Goal: Transaction & Acquisition: Purchase product/service

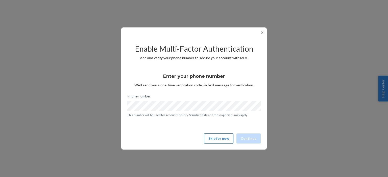
click at [216, 139] on button "Skip for now" at bounding box center [218, 139] width 29 height 10
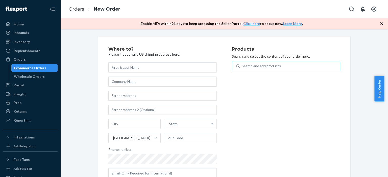
click at [263, 66] on div "Search and add products" at bounding box center [261, 66] width 39 height 5
click at [242, 66] on input "Search and add products" at bounding box center [242, 66] width 1 height 5
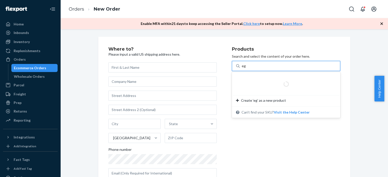
type input "egr"
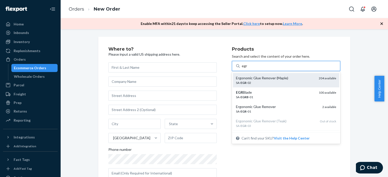
click at [264, 81] on div "SA- EGR -02" at bounding box center [275, 83] width 79 height 4
click at [247, 69] on input "egr" at bounding box center [245, 66] width 6 height 5
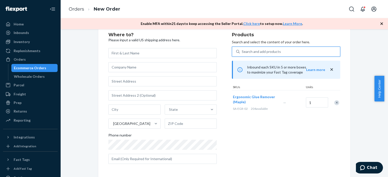
scroll to position [15, 0]
click at [261, 51] on div "Search and add products" at bounding box center [261, 50] width 39 height 5
click at [242, 51] on input "0 results available. Select is focused ,type to refine list, press Down to open…" at bounding box center [242, 50] width 1 height 5
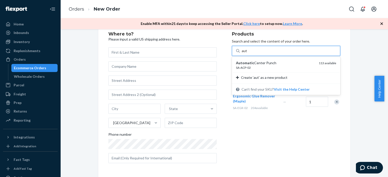
type input "auto"
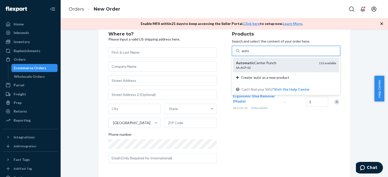
click at [263, 66] on div "SA-ACP-02" at bounding box center [275, 68] width 79 height 4
click at [249, 54] on input "auto" at bounding box center [246, 50] width 8 height 5
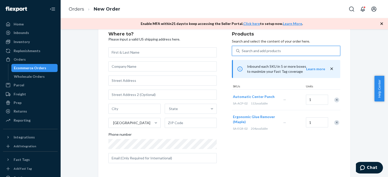
click at [275, 51] on div "Search and add products" at bounding box center [261, 50] width 39 height 5
click at [242, 51] on input "0 results available. Select is focused ,type to refine list, press Down to open…" at bounding box center [242, 50] width 1 height 5
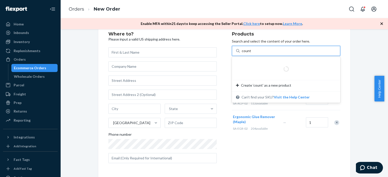
type input "counter"
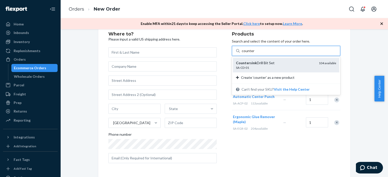
click at [279, 64] on div "Countersink Drill Bit Set" at bounding box center [275, 63] width 79 height 5
click at [254, 54] on input "counter" at bounding box center [248, 50] width 13 height 5
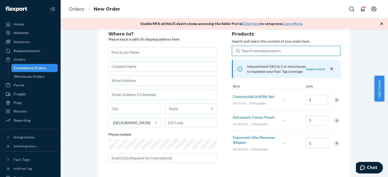
click at [280, 52] on div "Search and add products" at bounding box center [290, 50] width 100 height 9
click at [242, 52] on input "0 results available. Select is focused ,type to refine list, press Down to open…" at bounding box center [242, 50] width 1 height 5
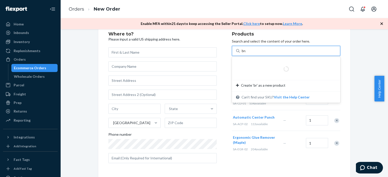
type input "[PERSON_NAME]"
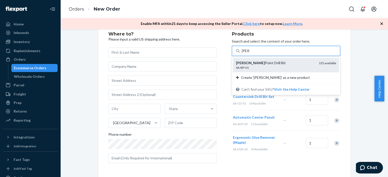
click at [285, 66] on div "SA-BP-01" at bounding box center [275, 68] width 79 height 4
click at [249, 54] on input "[PERSON_NAME]" at bounding box center [246, 50] width 8 height 5
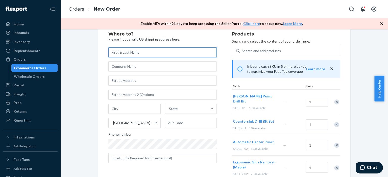
click at [147, 54] on input "text" at bounding box center [162, 52] width 108 height 10
click at [125, 52] on input "text" at bounding box center [162, 52] width 108 height 10
paste input "[PERSON_NAME]"
type input "[PERSON_NAME]"
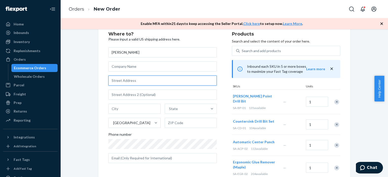
click at [128, 83] on input "text" at bounding box center [162, 81] width 108 height 10
click at [117, 82] on input "text" at bounding box center [162, 81] width 108 height 10
paste input "[STREET_ADDRESS][US_STATE]"
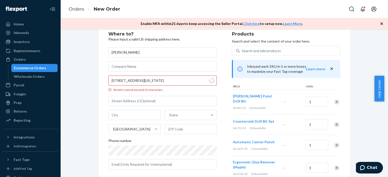
type input "[STREET_ADDRESS]"
type input "[US_STATE][GEOGRAPHIC_DATA]"
type input "23452"
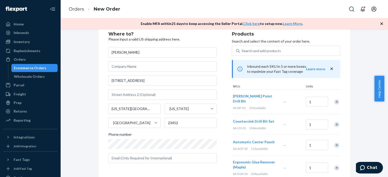
click at [212, 171] on div "Where to? Please input a valid US shipping address here. [PERSON_NAME] [STREET_…" at bounding box center [169, 106] width 123 height 149
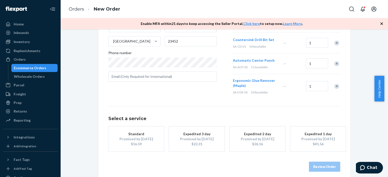
scroll to position [97, 0]
click at [140, 131] on div "Standard" at bounding box center [136, 133] width 40 height 5
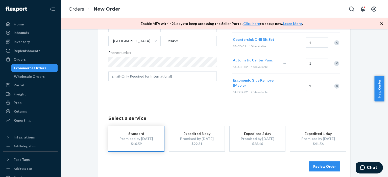
click at [316, 162] on button "Review Order" at bounding box center [324, 167] width 31 height 10
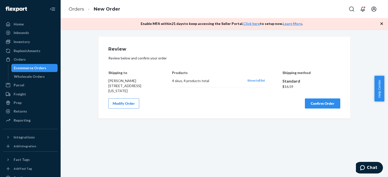
click at [326, 104] on button "Confirm Order" at bounding box center [322, 104] width 35 height 10
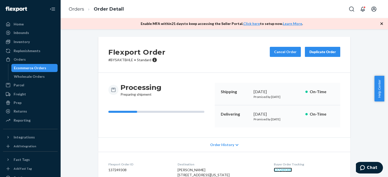
click at [285, 169] on link "137249308" at bounding box center [283, 170] width 18 height 4
